Goal: Information Seeking & Learning: Learn about a topic

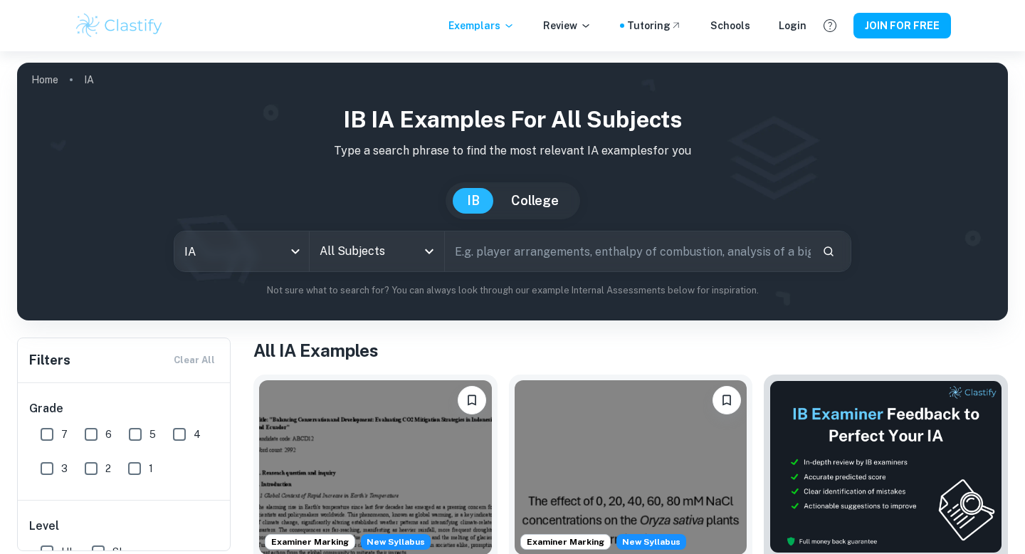
click at [428, 250] on icon "Open" at bounding box center [429, 251] width 17 height 17
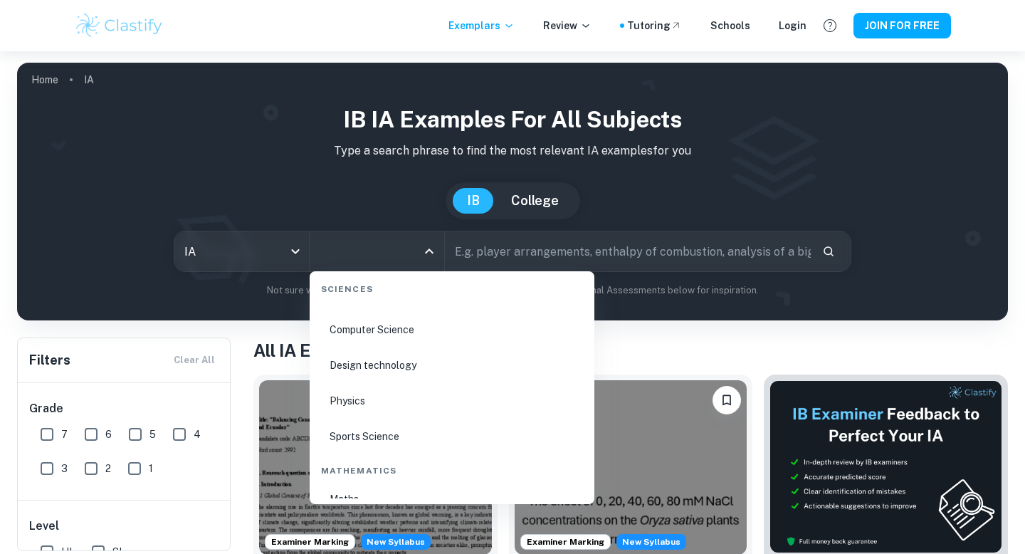
scroll to position [2284, 0]
click at [357, 396] on li "Physics" at bounding box center [451, 397] width 273 height 33
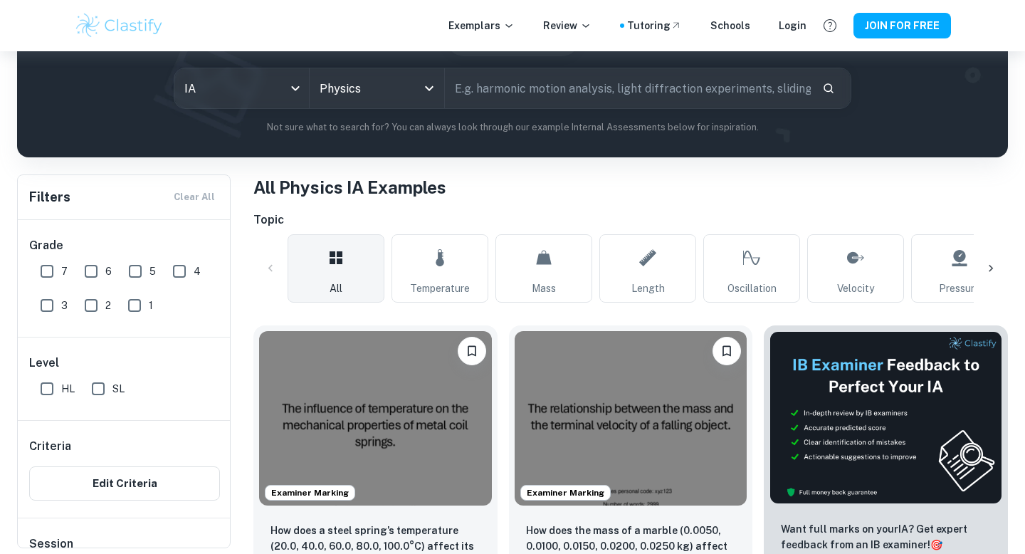
scroll to position [173, 0]
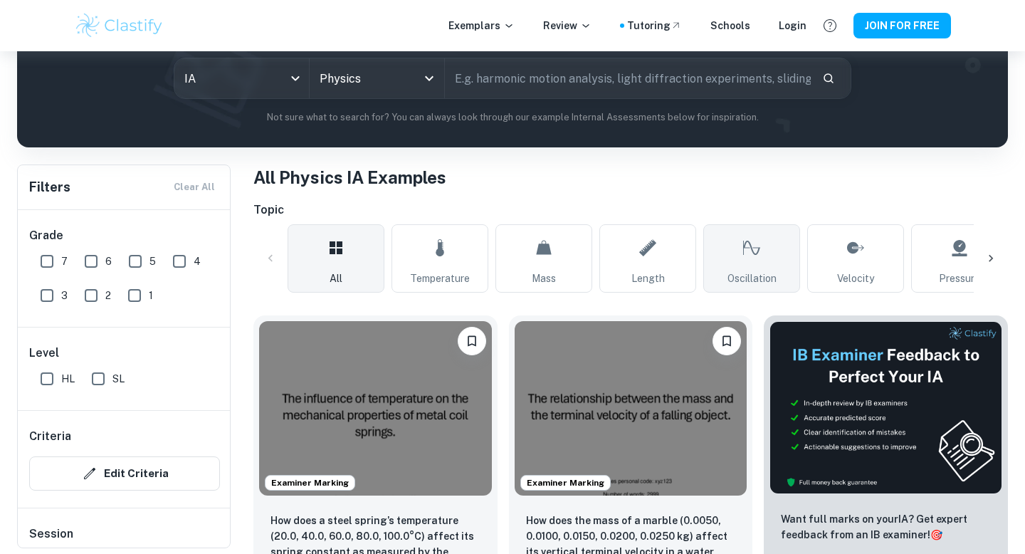
click at [779, 266] on link "Oscillation" at bounding box center [751, 258] width 97 height 68
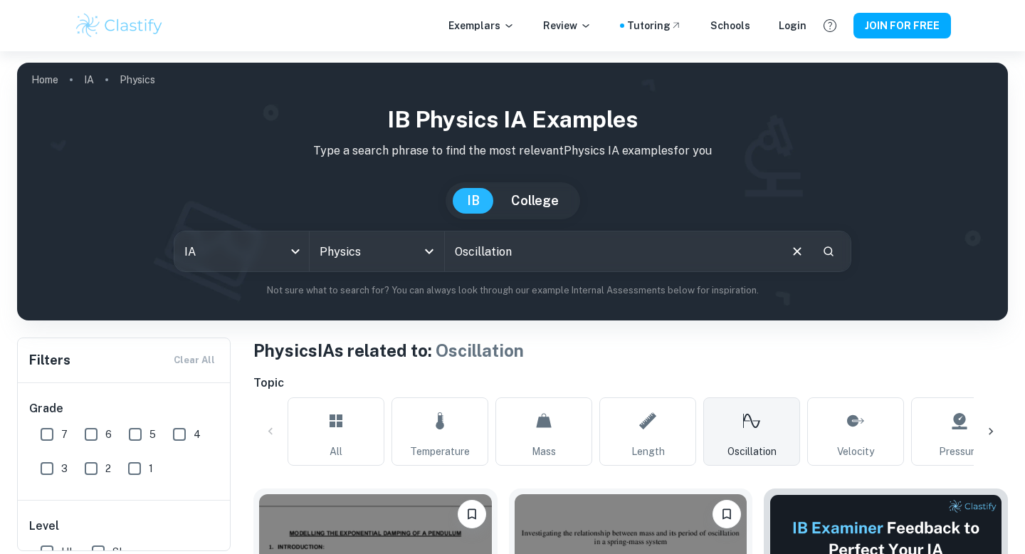
click at [995, 421] on div at bounding box center [991, 431] width 34 height 34
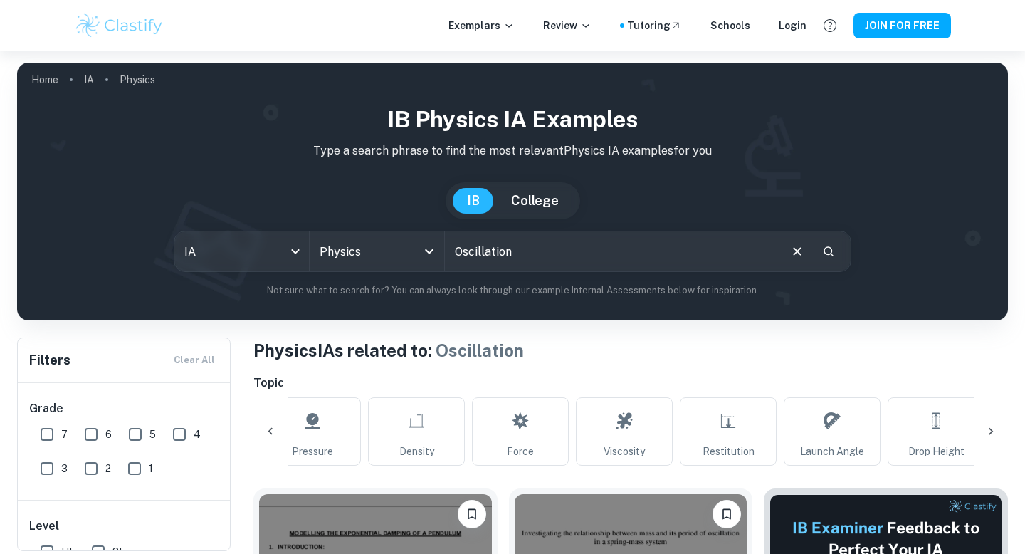
scroll to position [0, 668]
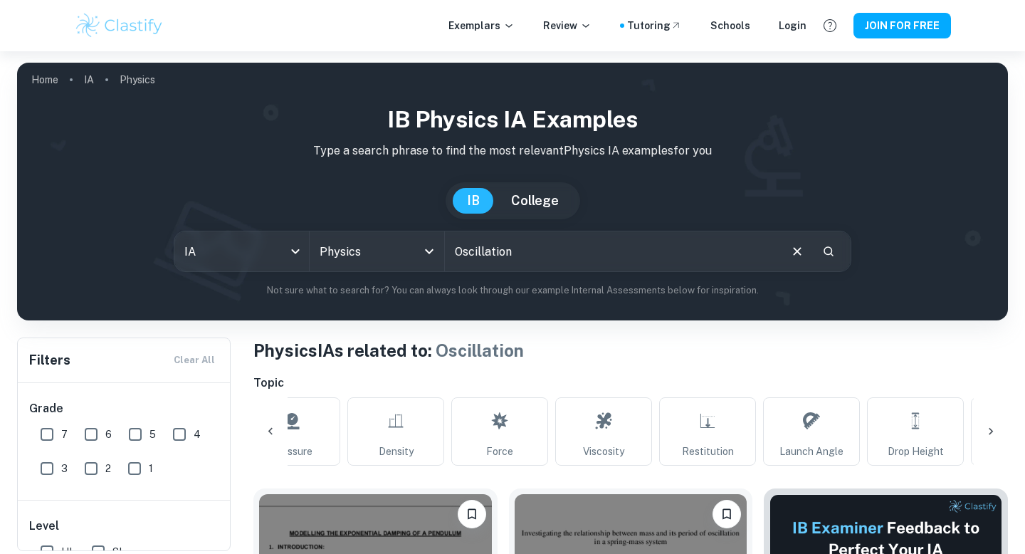
click at [995, 421] on div at bounding box center [991, 431] width 34 height 34
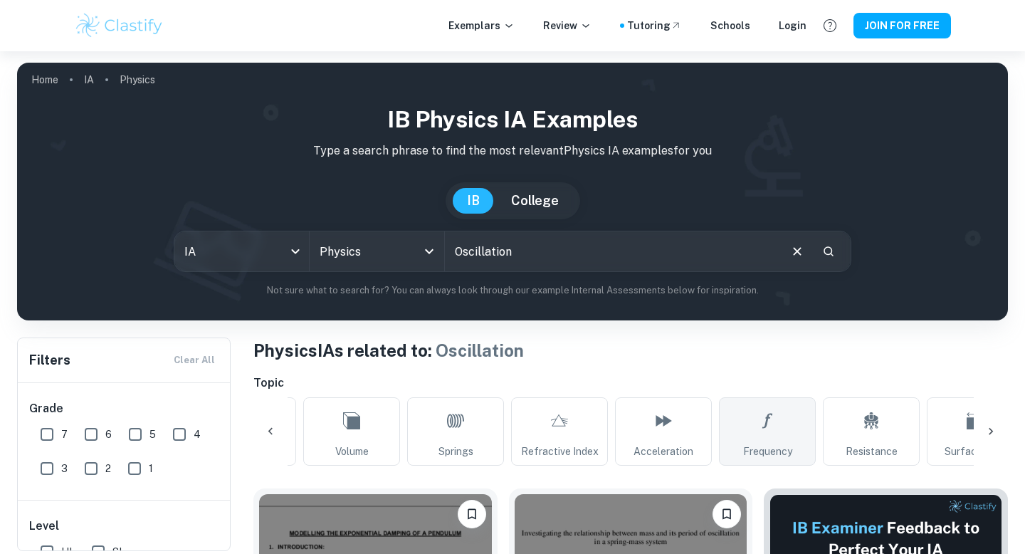
click at [800, 423] on link "Frequency" at bounding box center [767, 431] width 97 height 68
type input "Frequency"
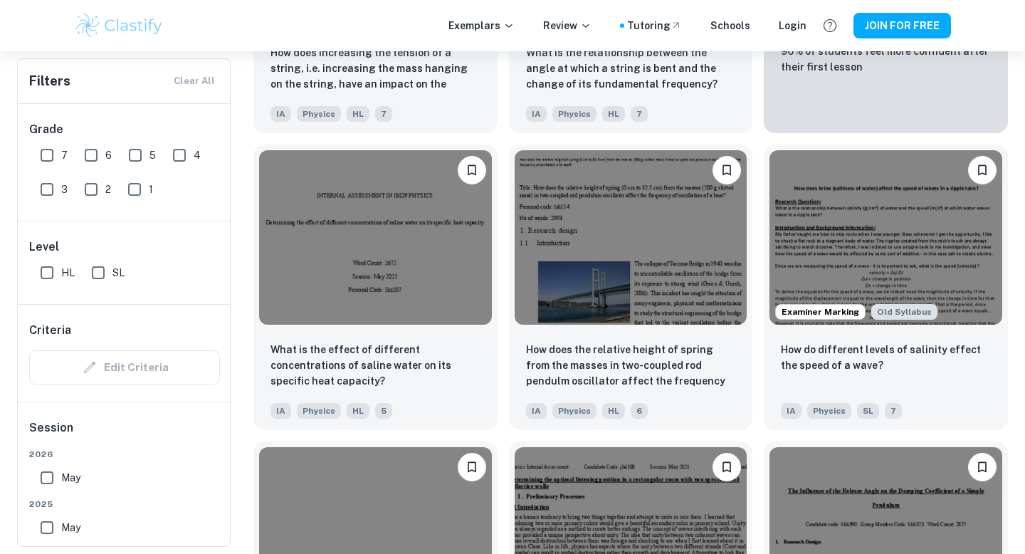
scroll to position [4200, 0]
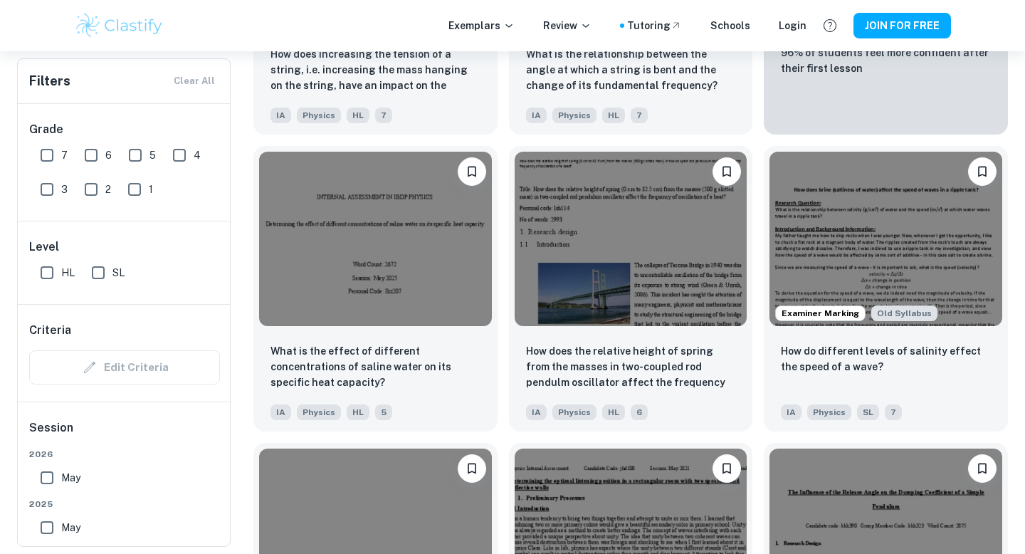
click at [477, 276] on img at bounding box center [375, 239] width 233 height 174
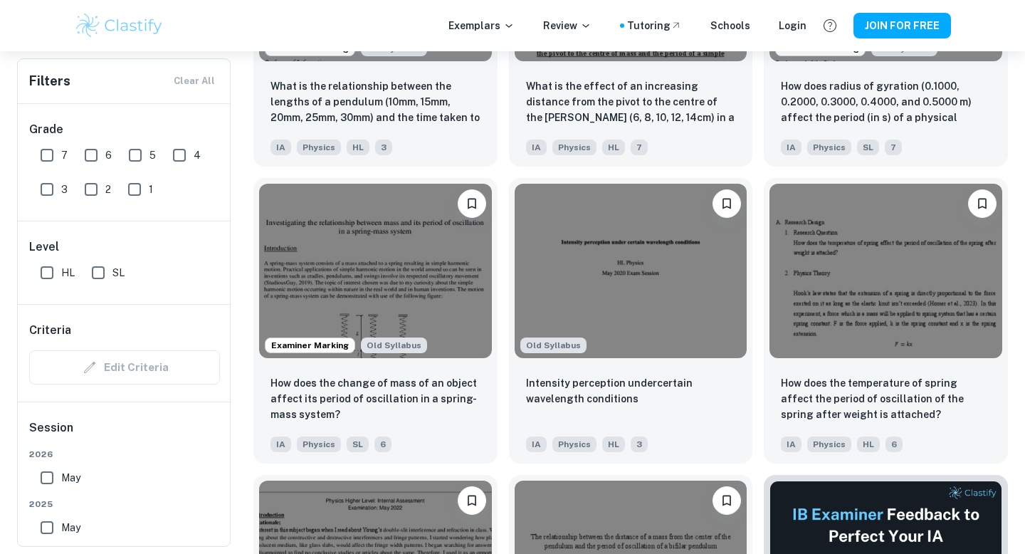
scroll to position [9510, 0]
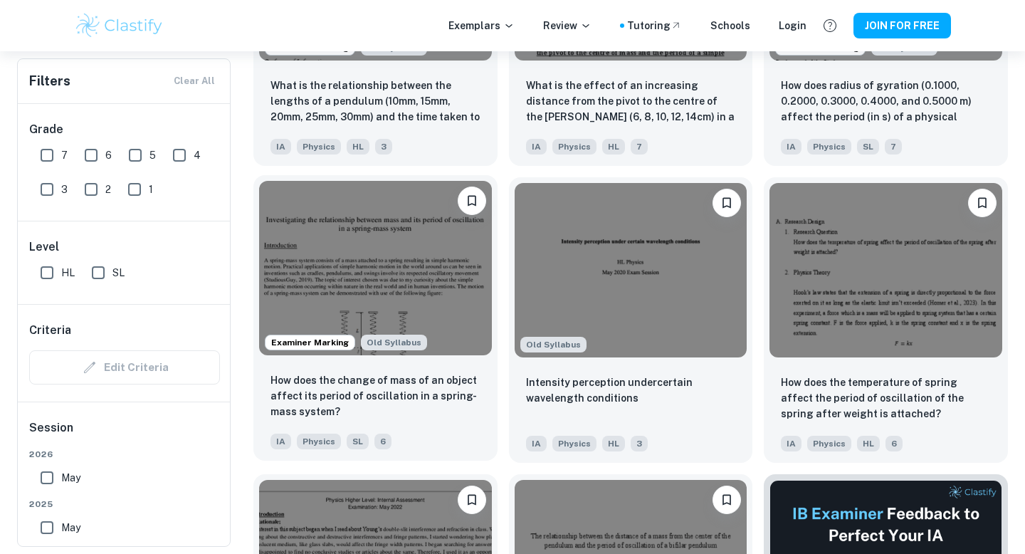
click at [450, 307] on img at bounding box center [375, 268] width 233 height 174
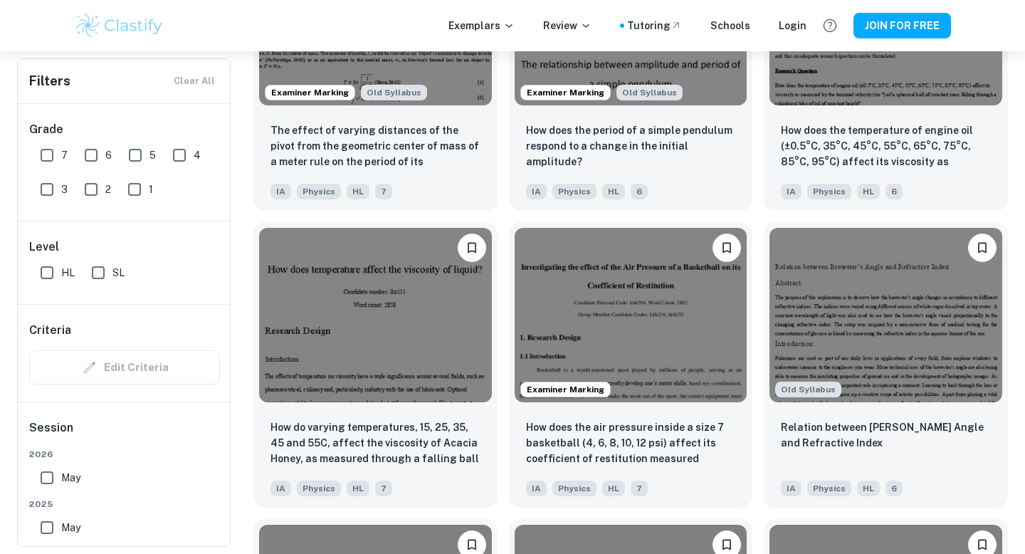
scroll to position [10947, 0]
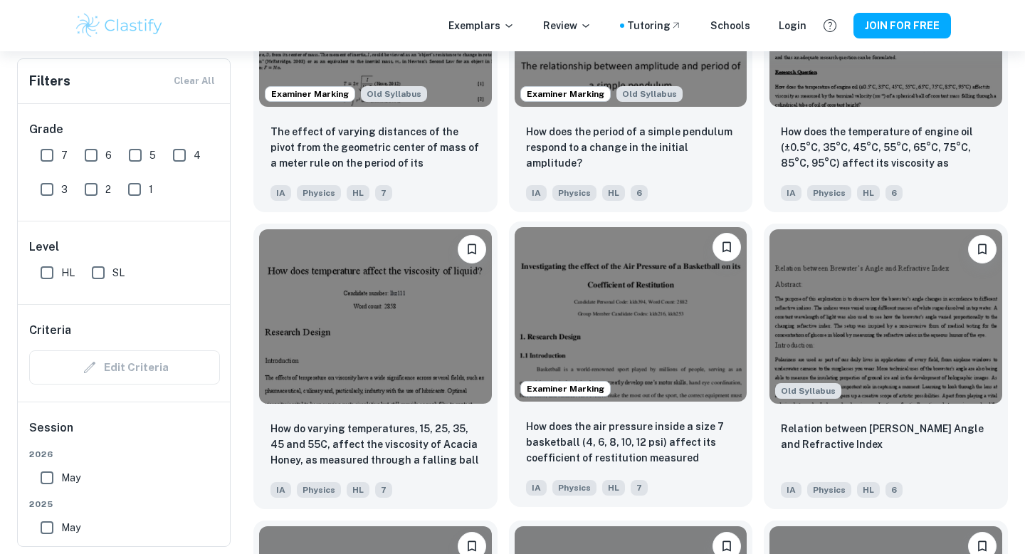
click at [621, 313] on img at bounding box center [631, 314] width 233 height 174
